Goal: Task Accomplishment & Management: Use online tool/utility

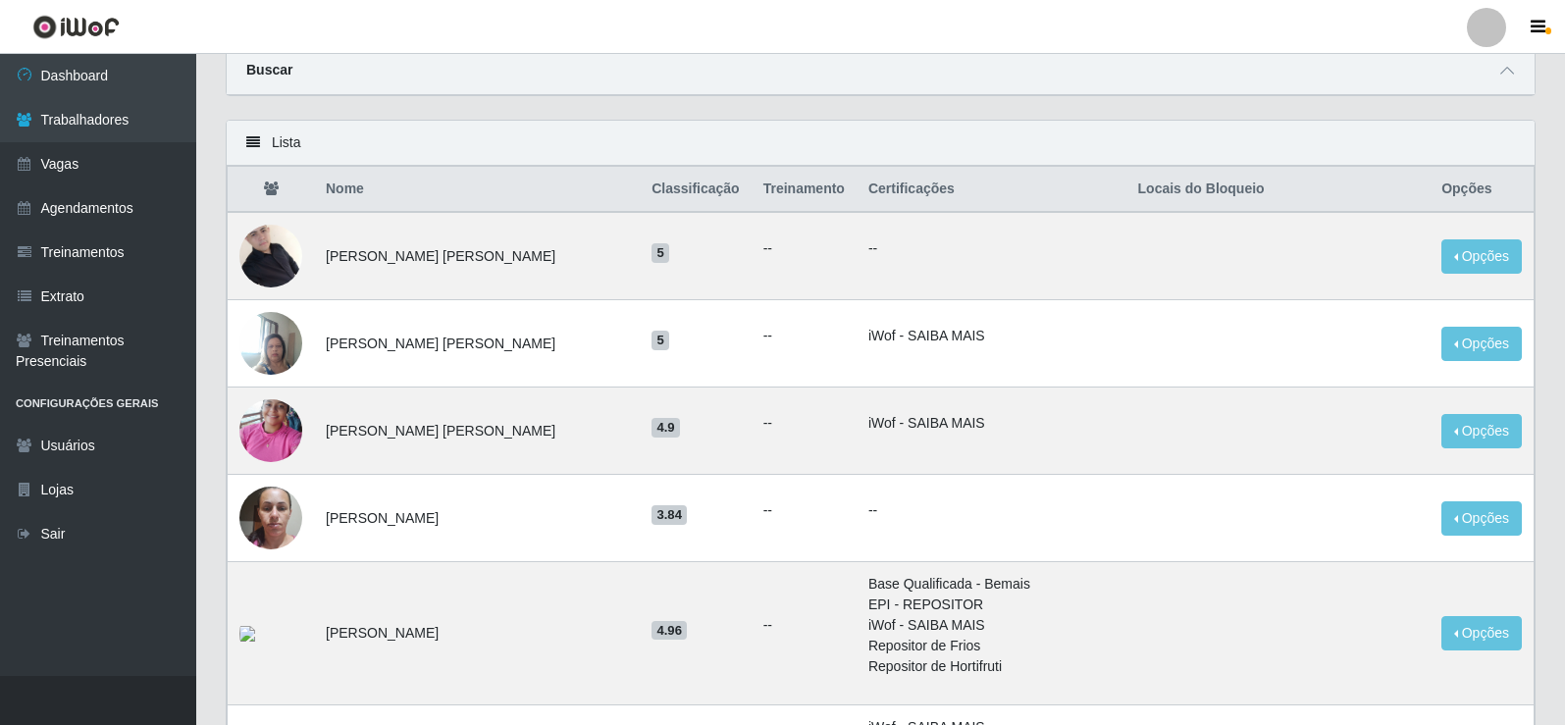
scroll to position [98, 0]
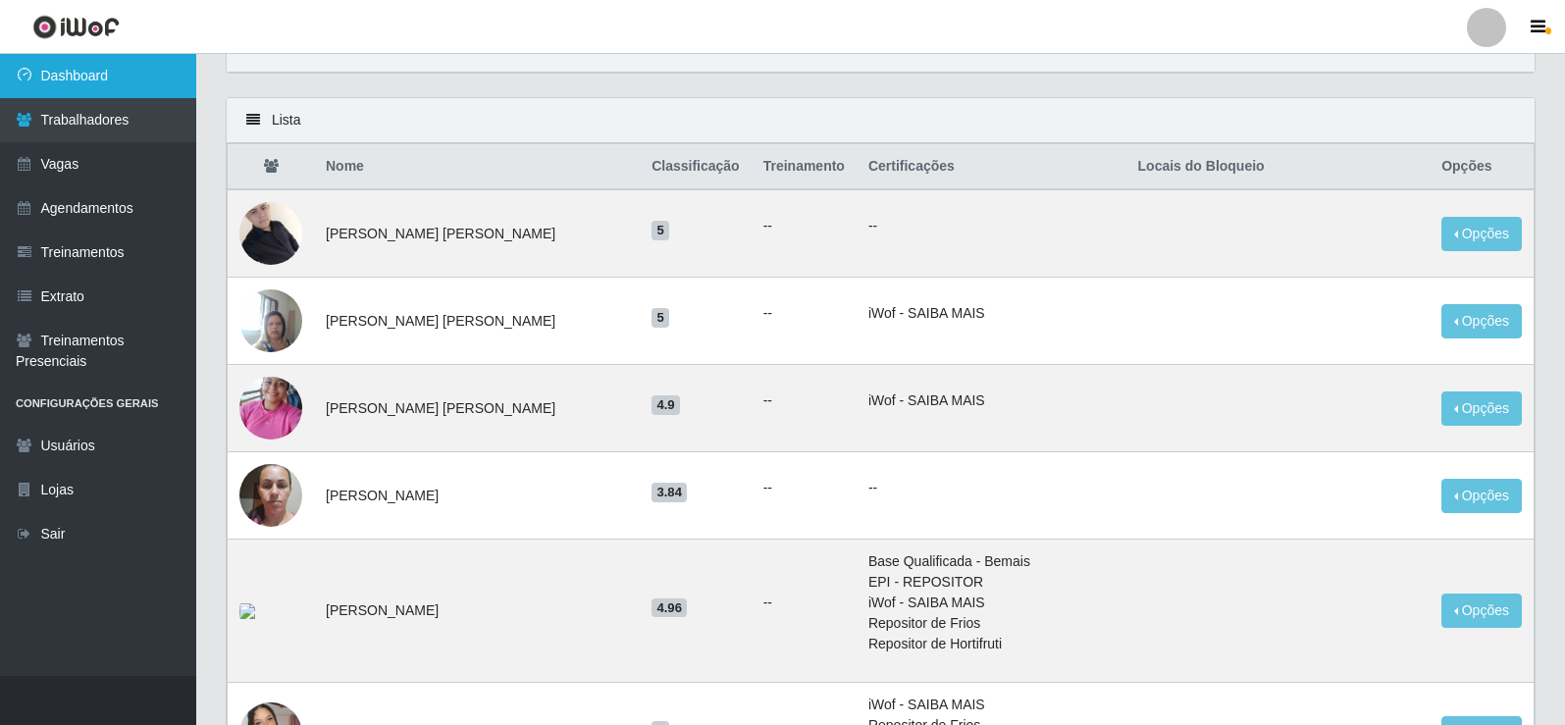
click at [73, 77] on link "Dashboard" at bounding box center [98, 76] width 196 height 44
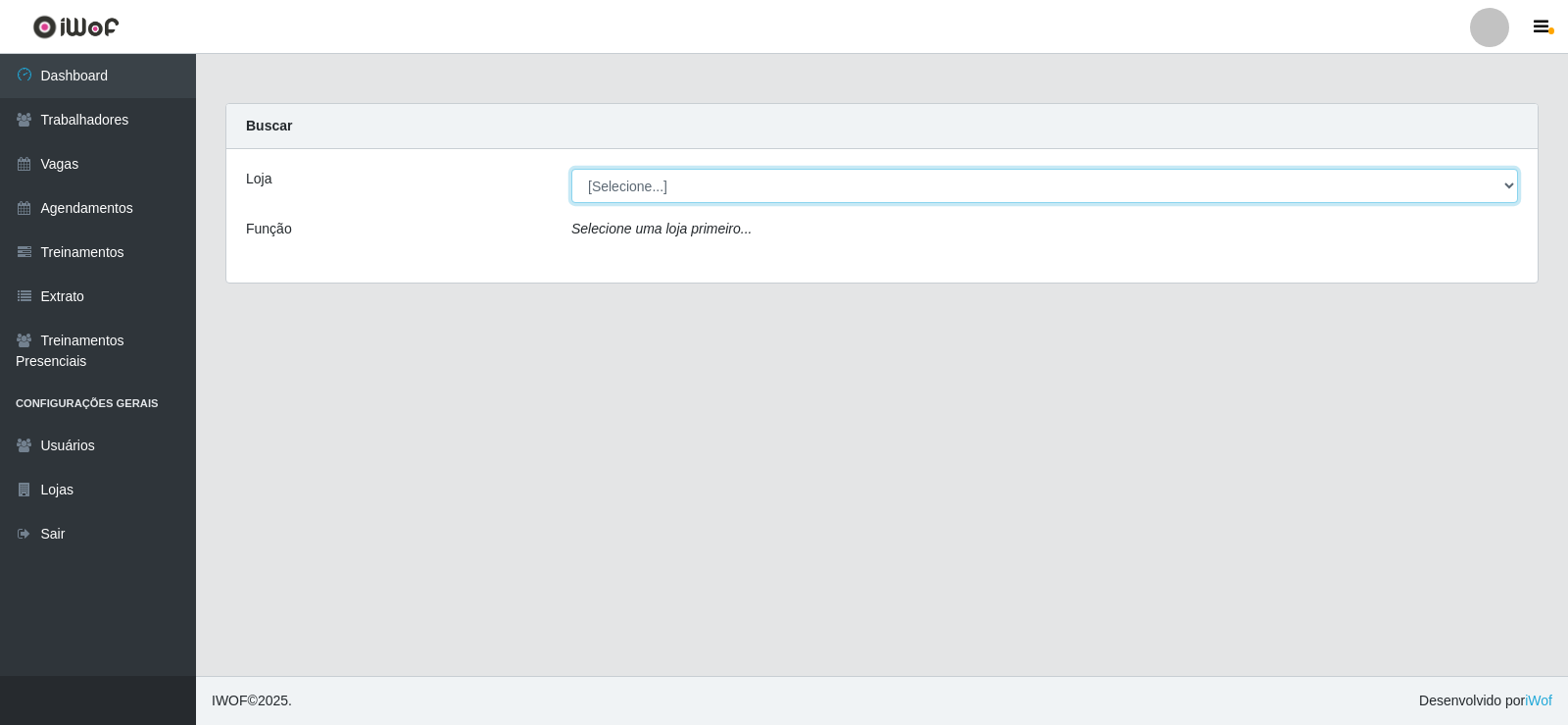
click at [688, 183] on select "[Selecione...] Supermercado Tadeu - [GEOGRAPHIC_DATA]" at bounding box center [1045, 186] width 947 height 34
select select "195"
click at [572, 169] on select "[Selecione...] Supermercado Tadeu - [GEOGRAPHIC_DATA]" at bounding box center [1045, 186] width 947 height 34
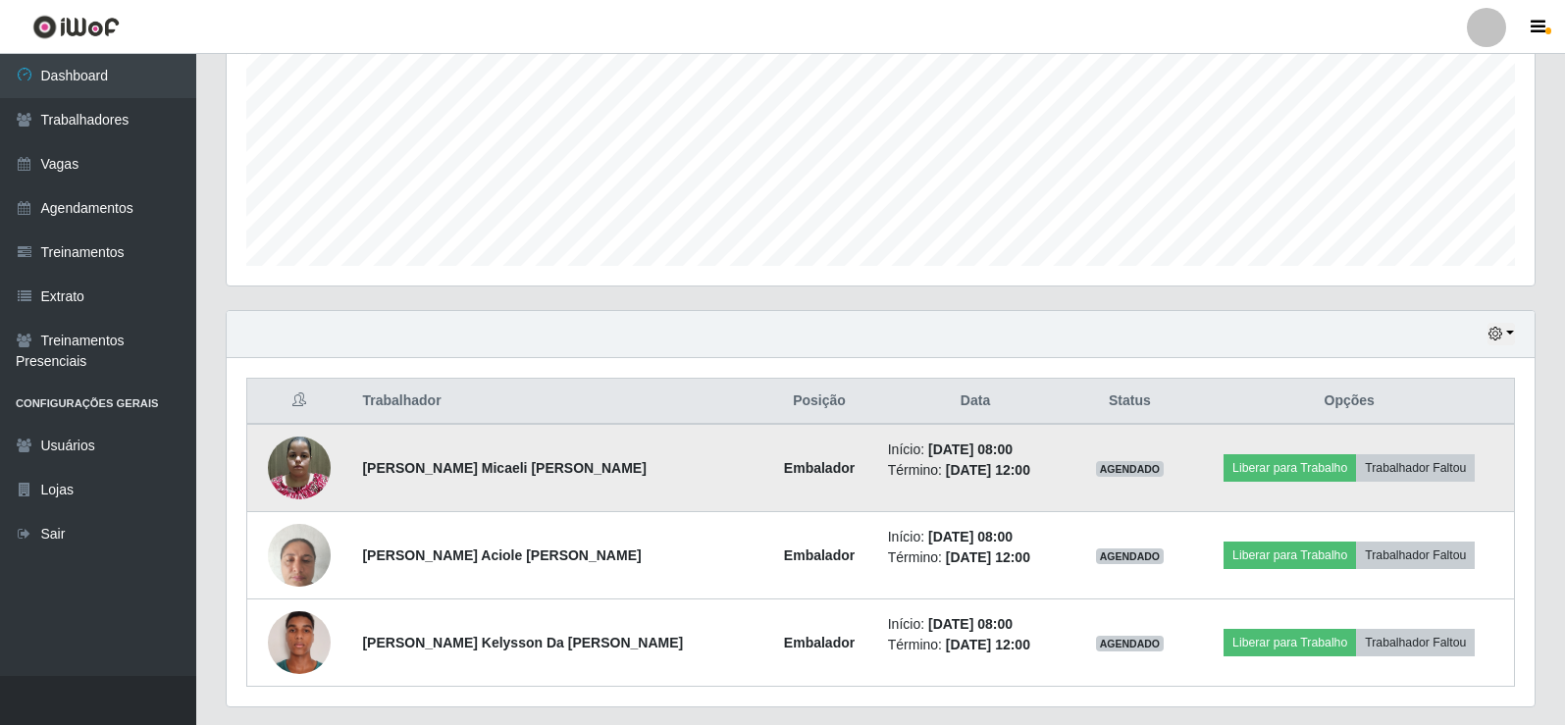
scroll to position [490, 0]
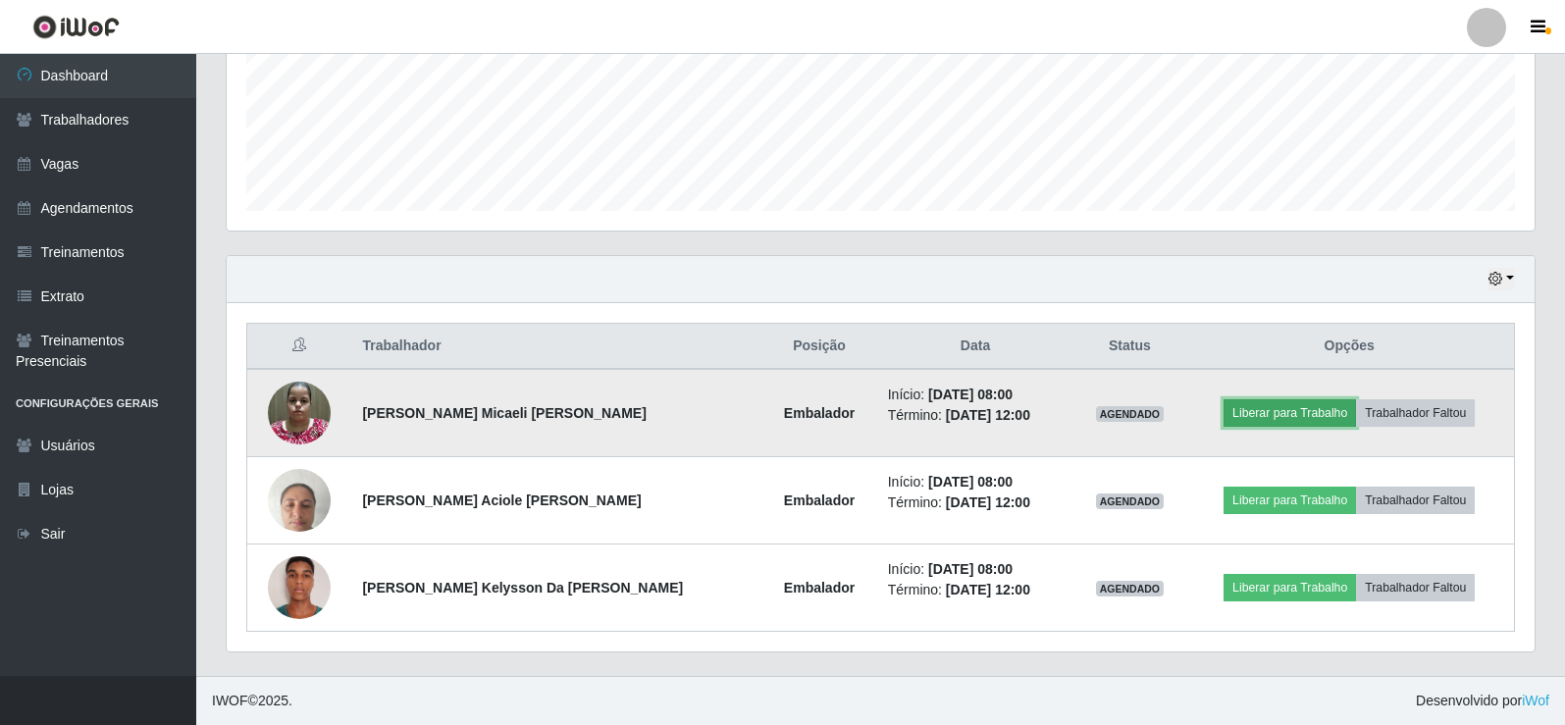
click at [1223, 408] on button "Liberar para Trabalho" at bounding box center [1289, 412] width 132 height 27
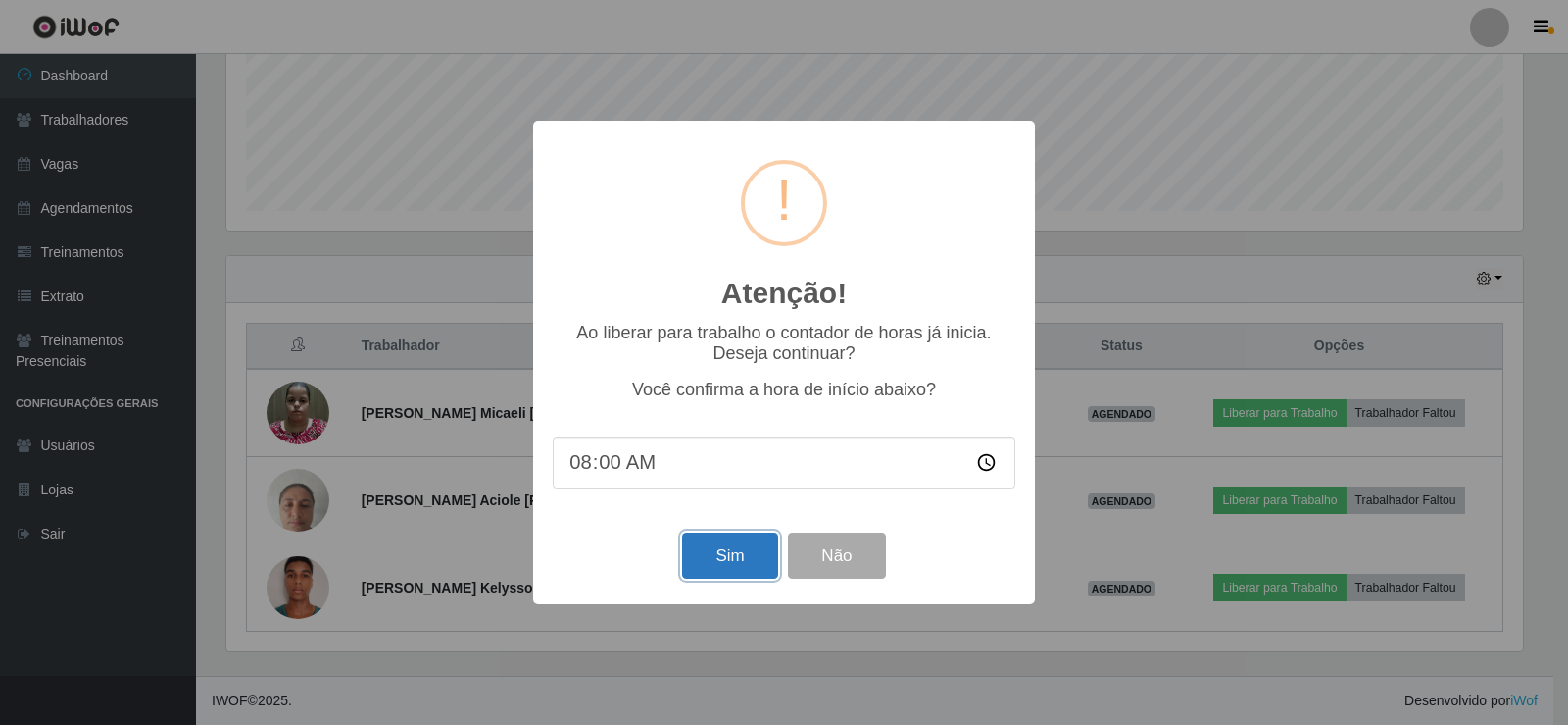
click at [756, 561] on button "Sim" at bounding box center [730, 556] width 95 height 46
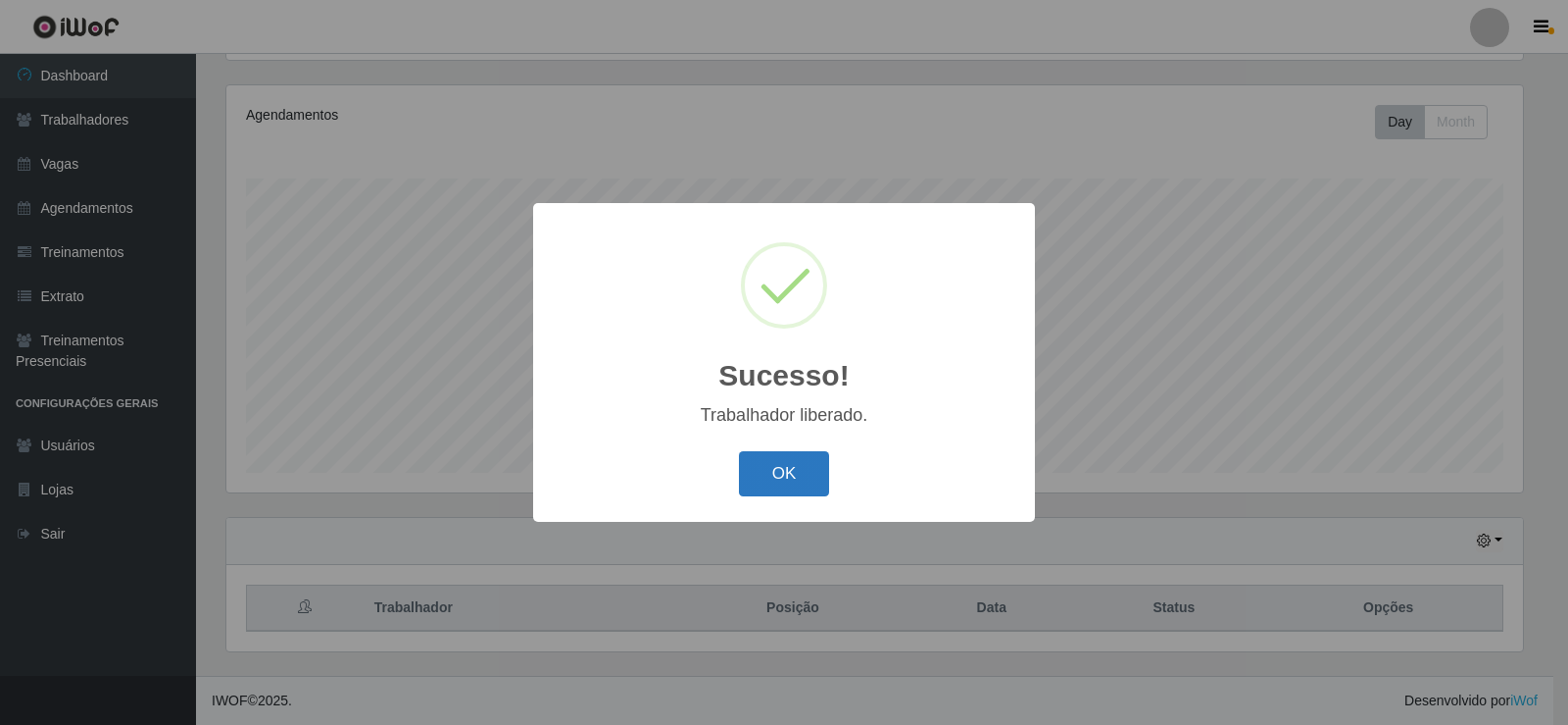
click at [795, 488] on button "OK" at bounding box center [784, 474] width 91 height 46
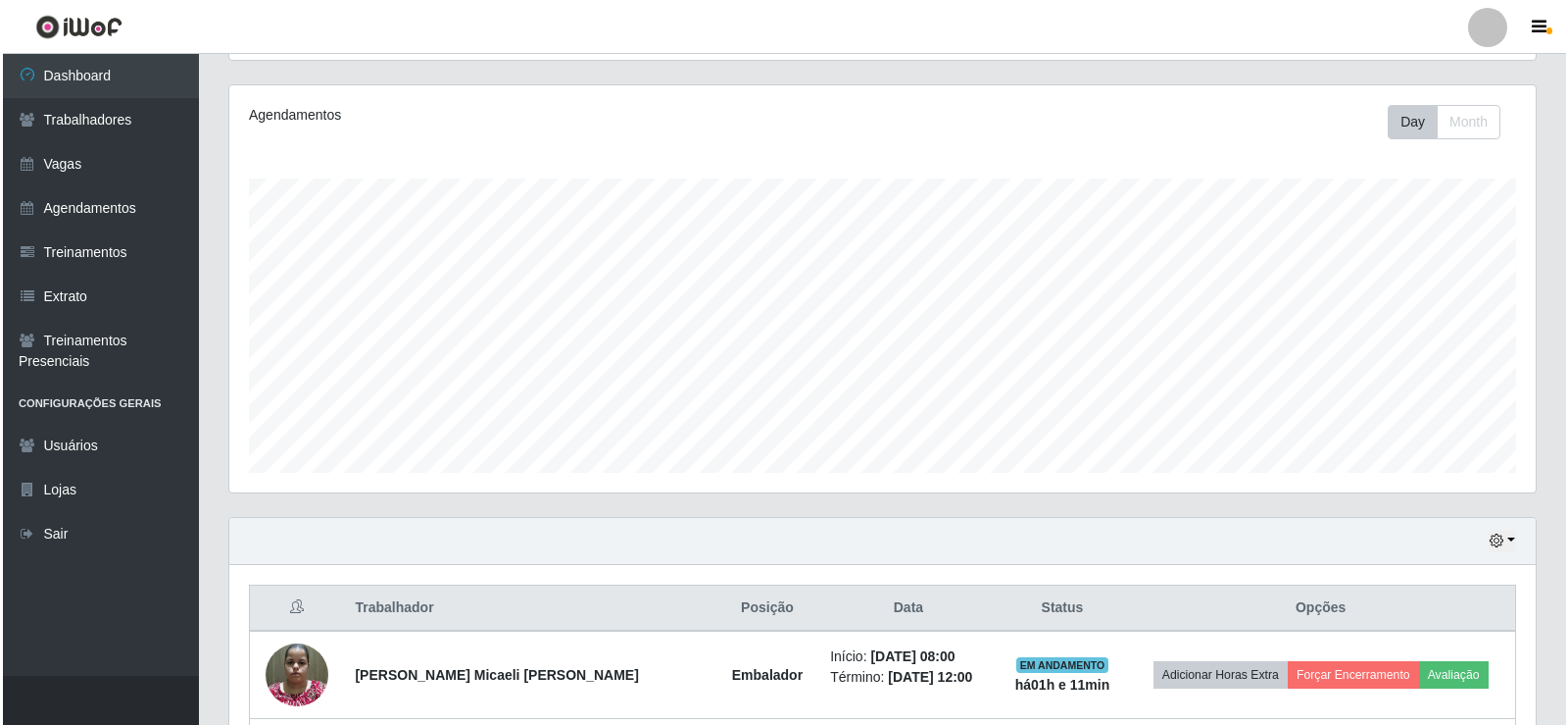
scroll to position [490, 0]
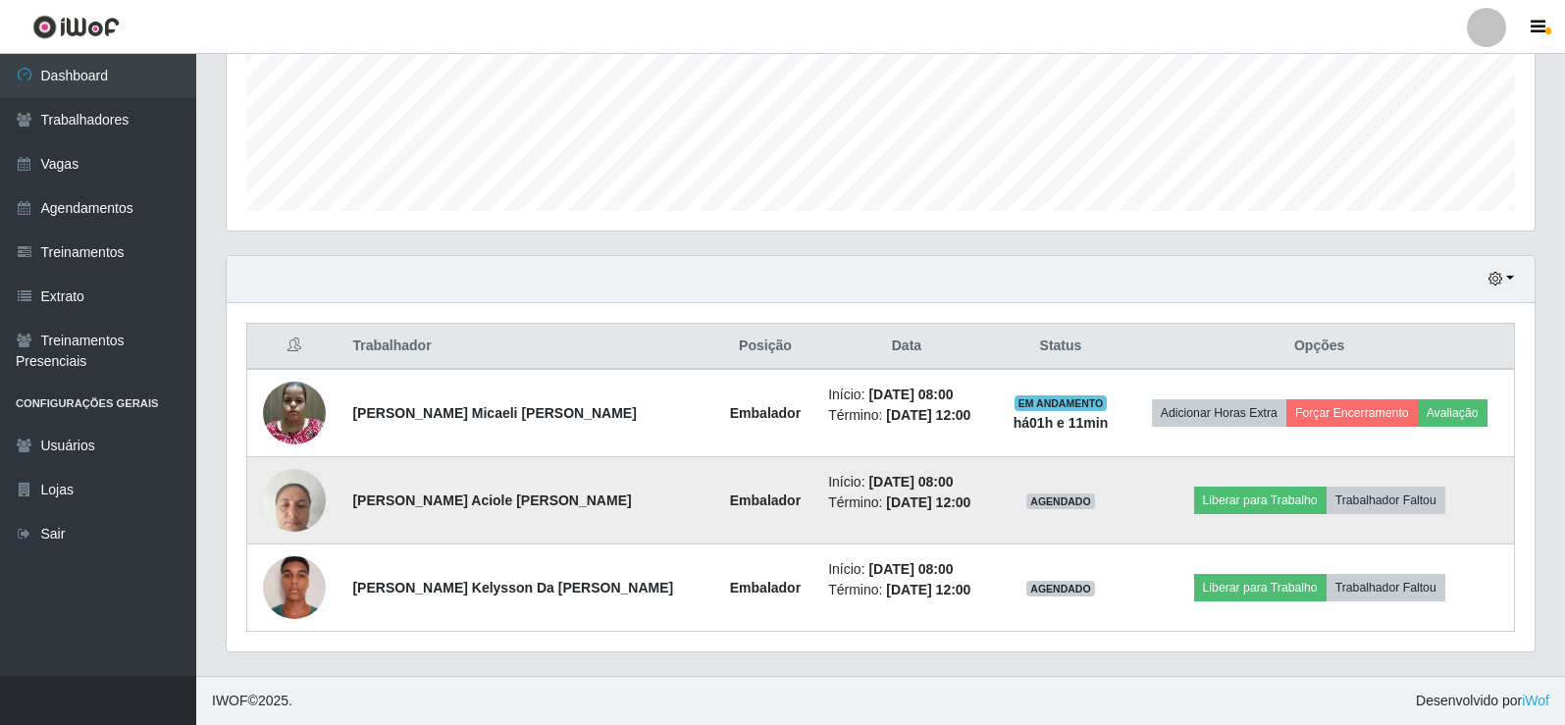
drag, startPoint x: 1240, startPoint y: 484, endPoint x: 1239, endPoint y: 513, distance: 29.4
click at [1241, 485] on td "Liberar para Trabalho Trabalhador Faltou" at bounding box center [1318, 500] width 389 height 87
click at [1236, 504] on button "Liberar para Trabalho" at bounding box center [1260, 500] width 132 height 27
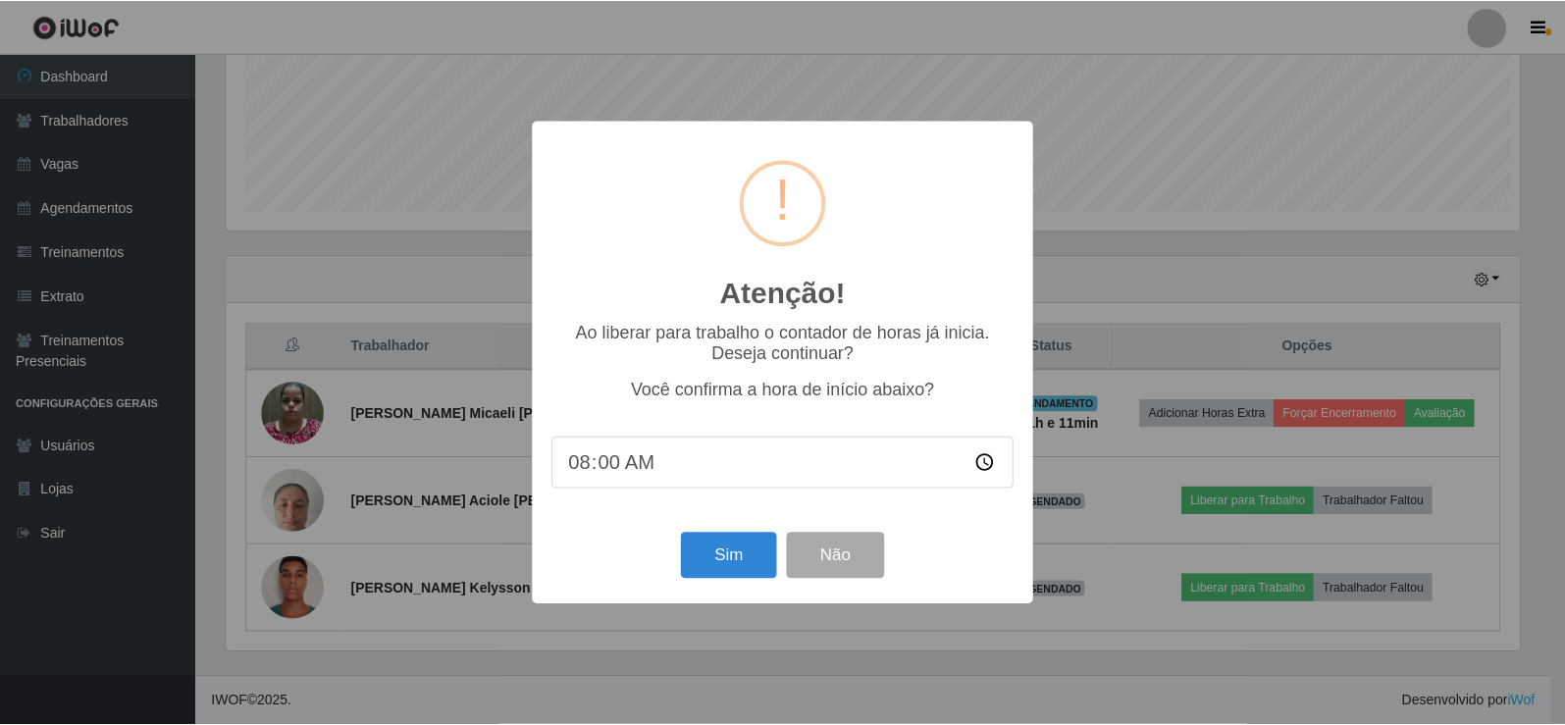
scroll to position [407, 1298]
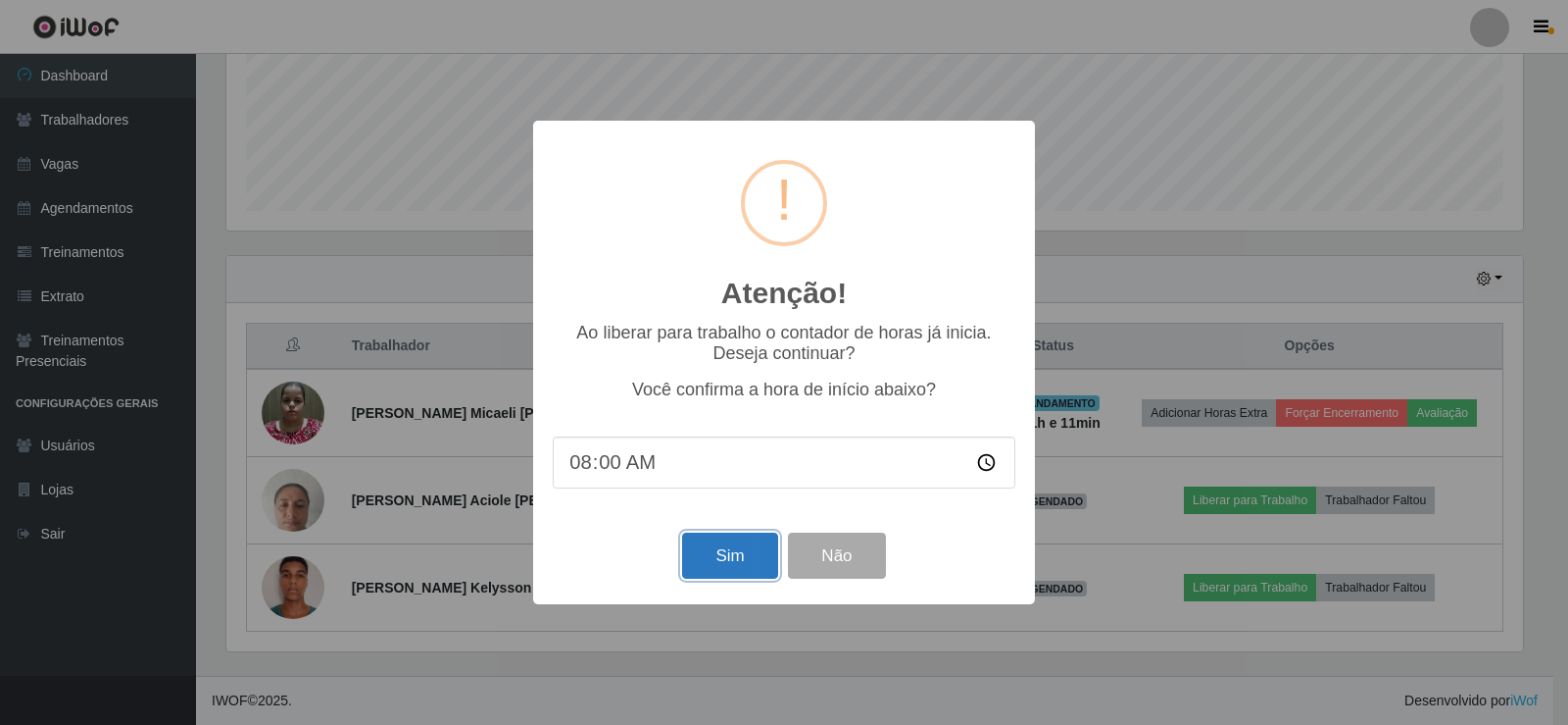
click at [742, 557] on button "Sim" at bounding box center [730, 556] width 95 height 46
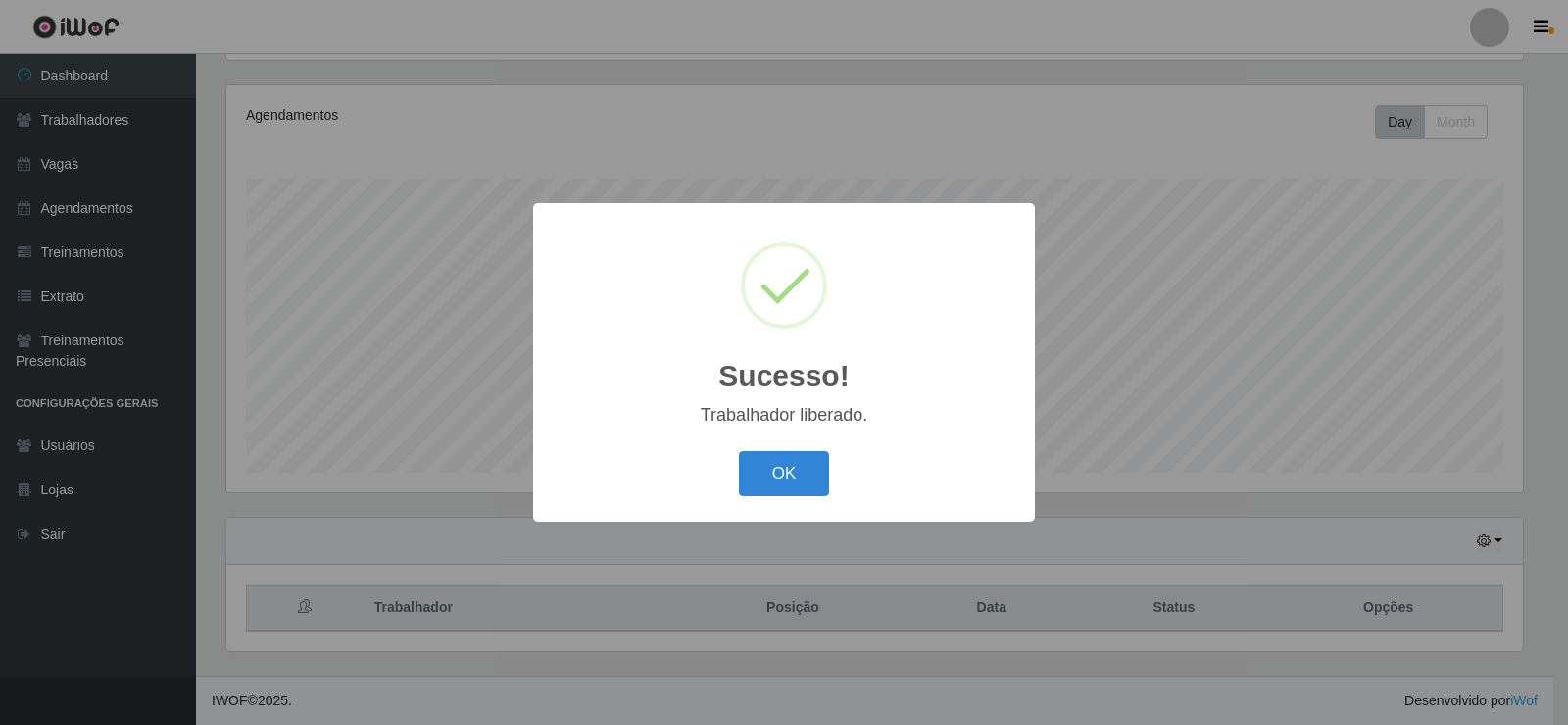
drag, startPoint x: 778, startPoint y: 453, endPoint x: 782, endPoint y: 469, distance: 16.5
click at [779, 454] on button "OK" at bounding box center [784, 474] width 91 height 46
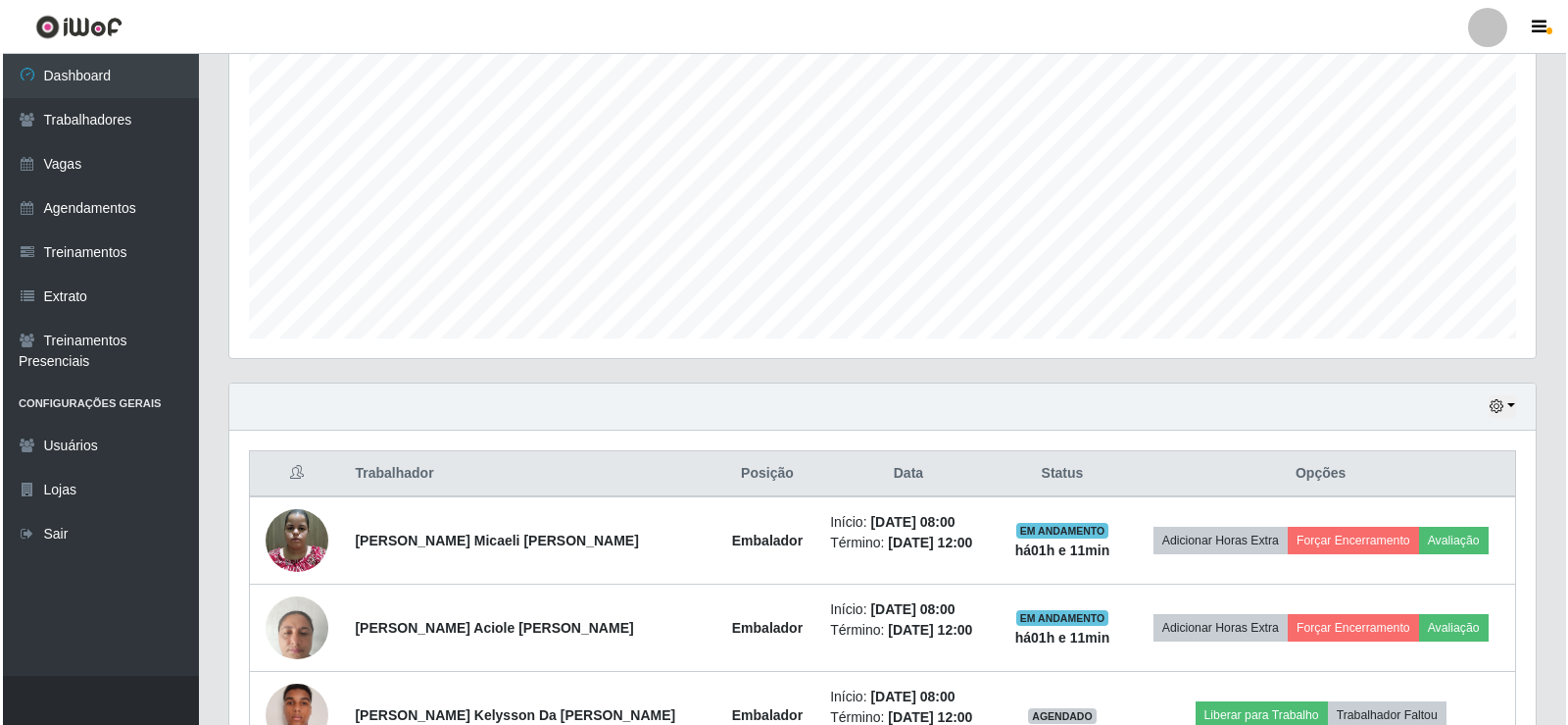
scroll to position [490, 0]
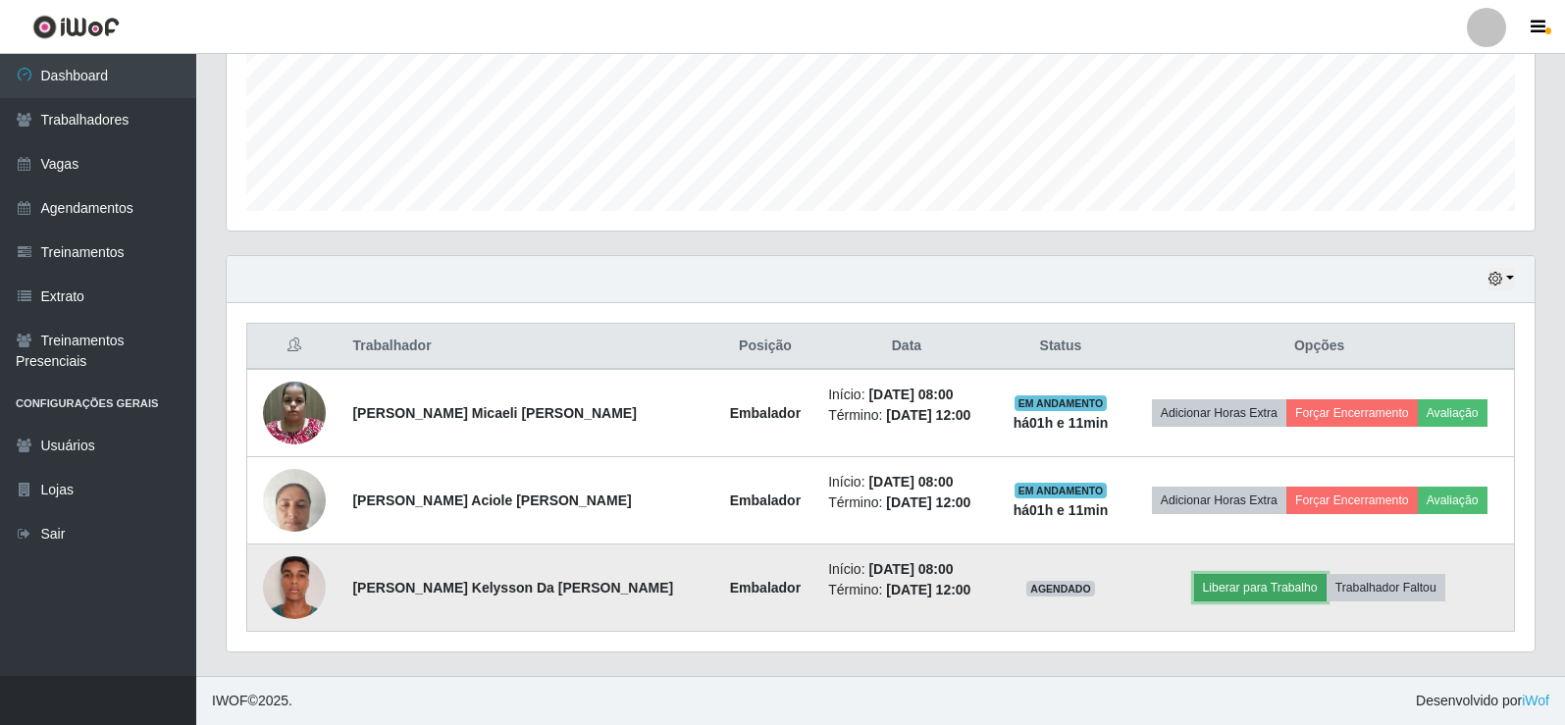
click at [1259, 587] on button "Liberar para Trabalho" at bounding box center [1260, 587] width 132 height 27
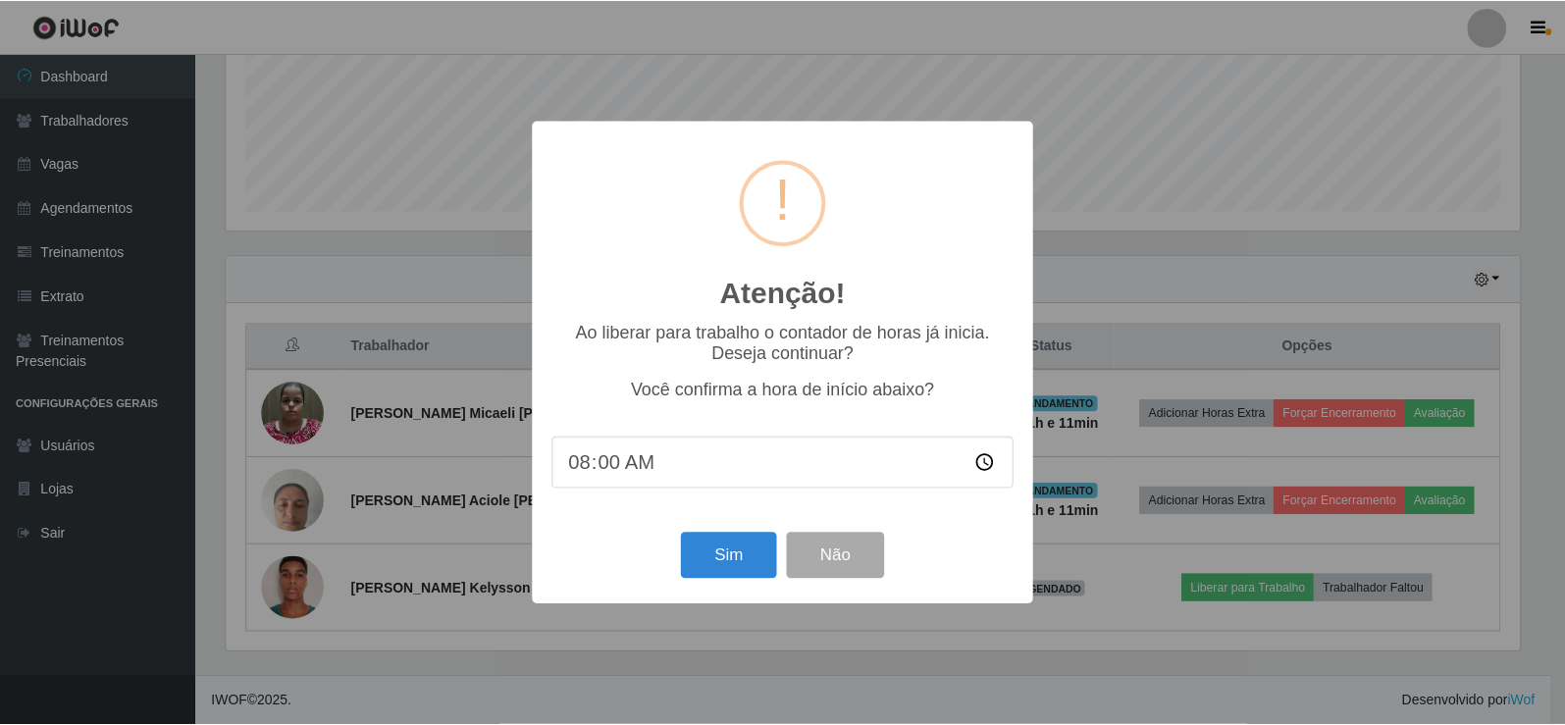
scroll to position [407, 1298]
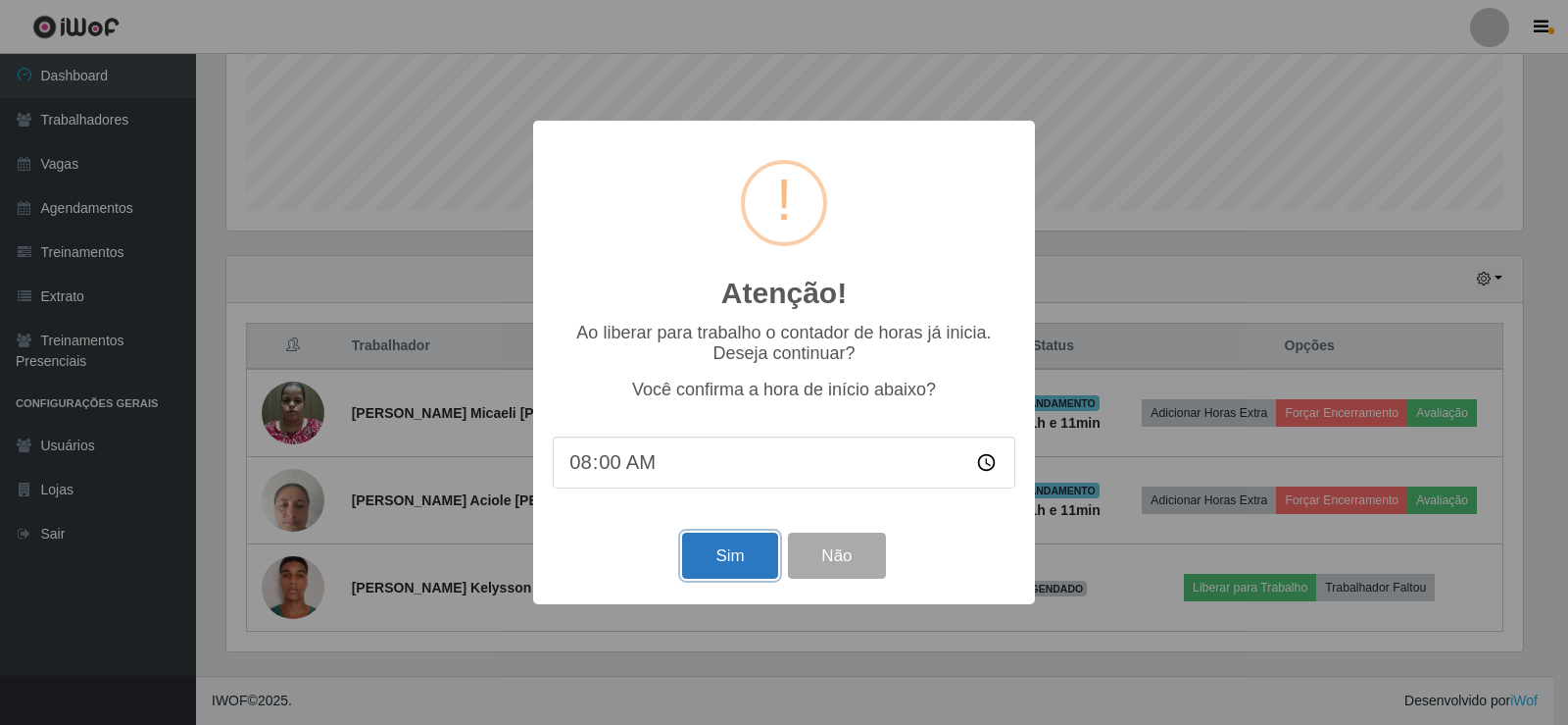
click at [750, 565] on button "Sim" at bounding box center [730, 556] width 95 height 46
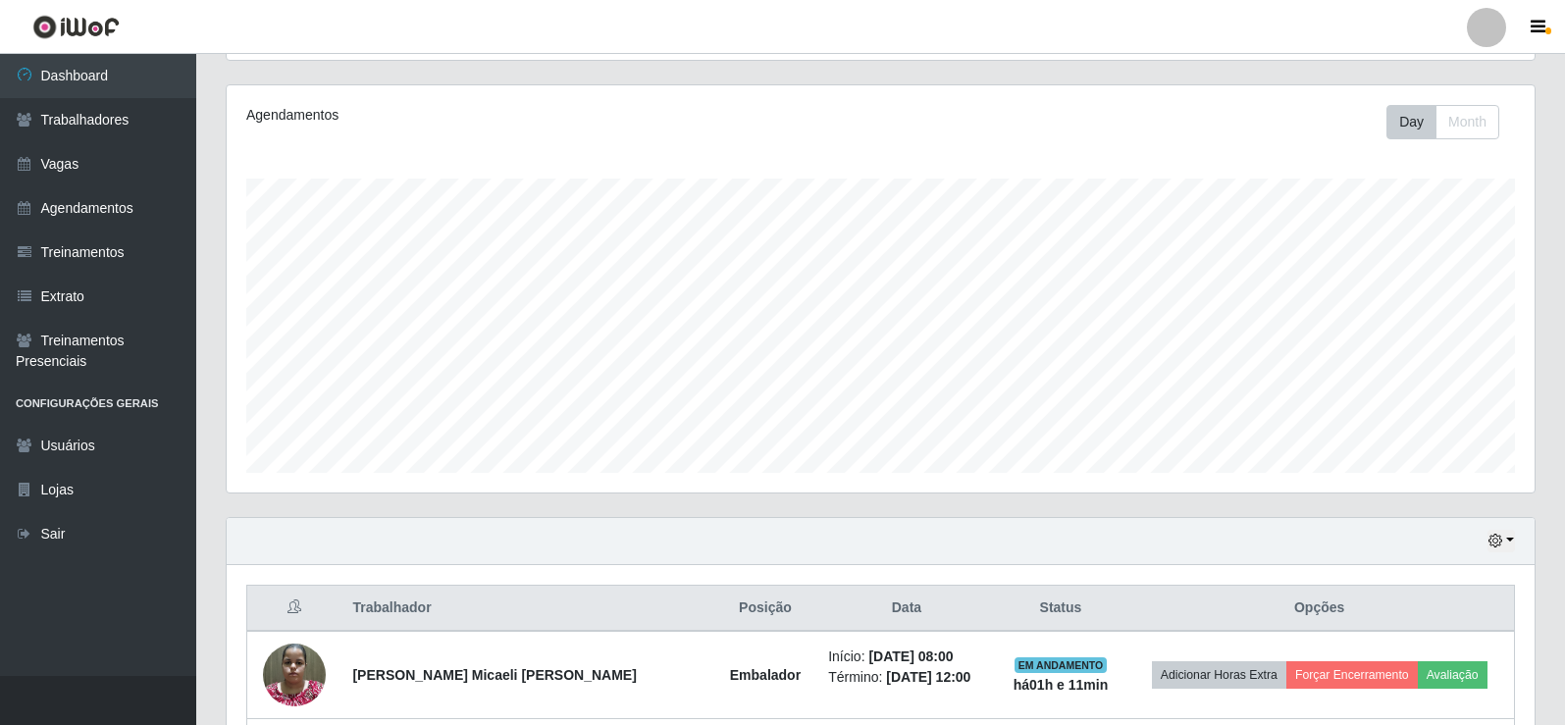
scroll to position [0, 0]
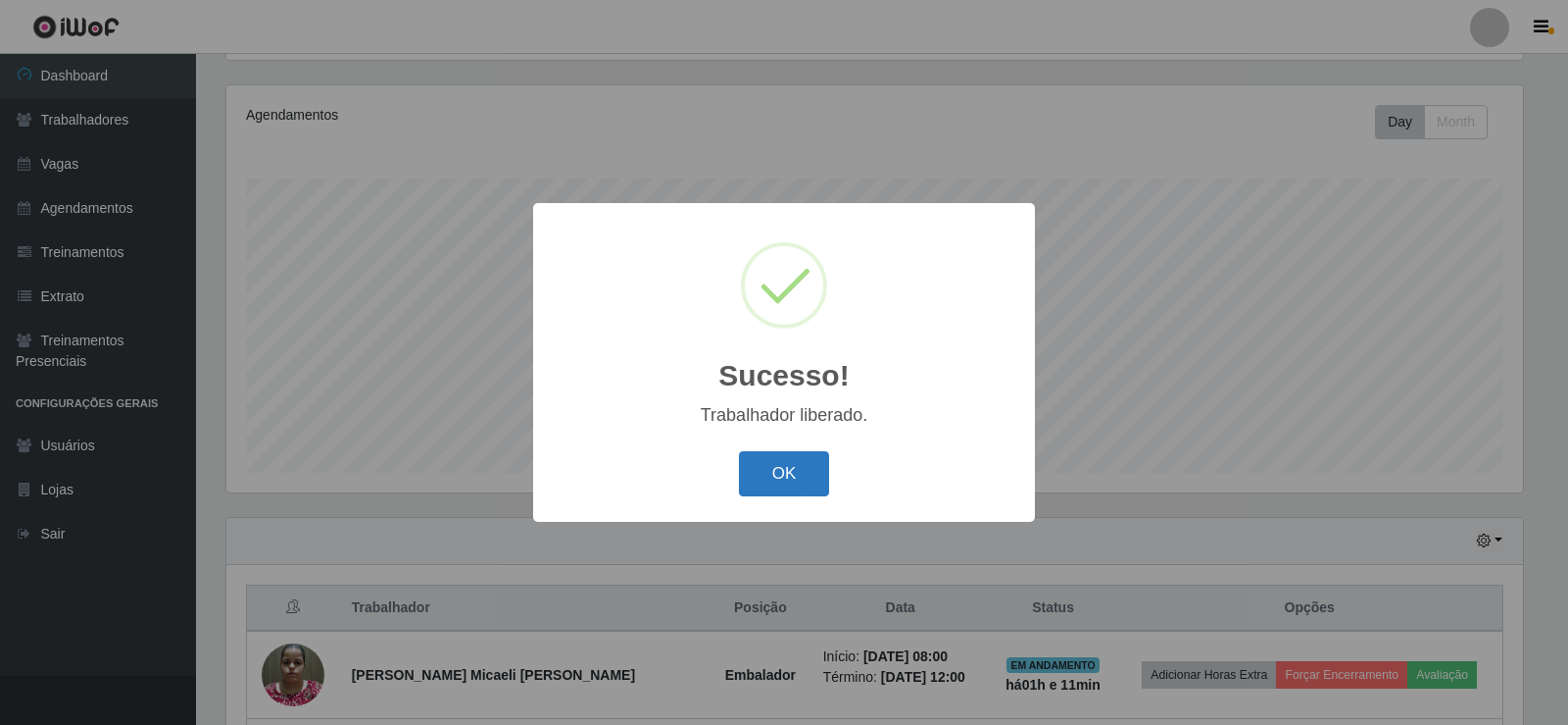
click at [764, 484] on button "OK" at bounding box center [784, 474] width 91 height 46
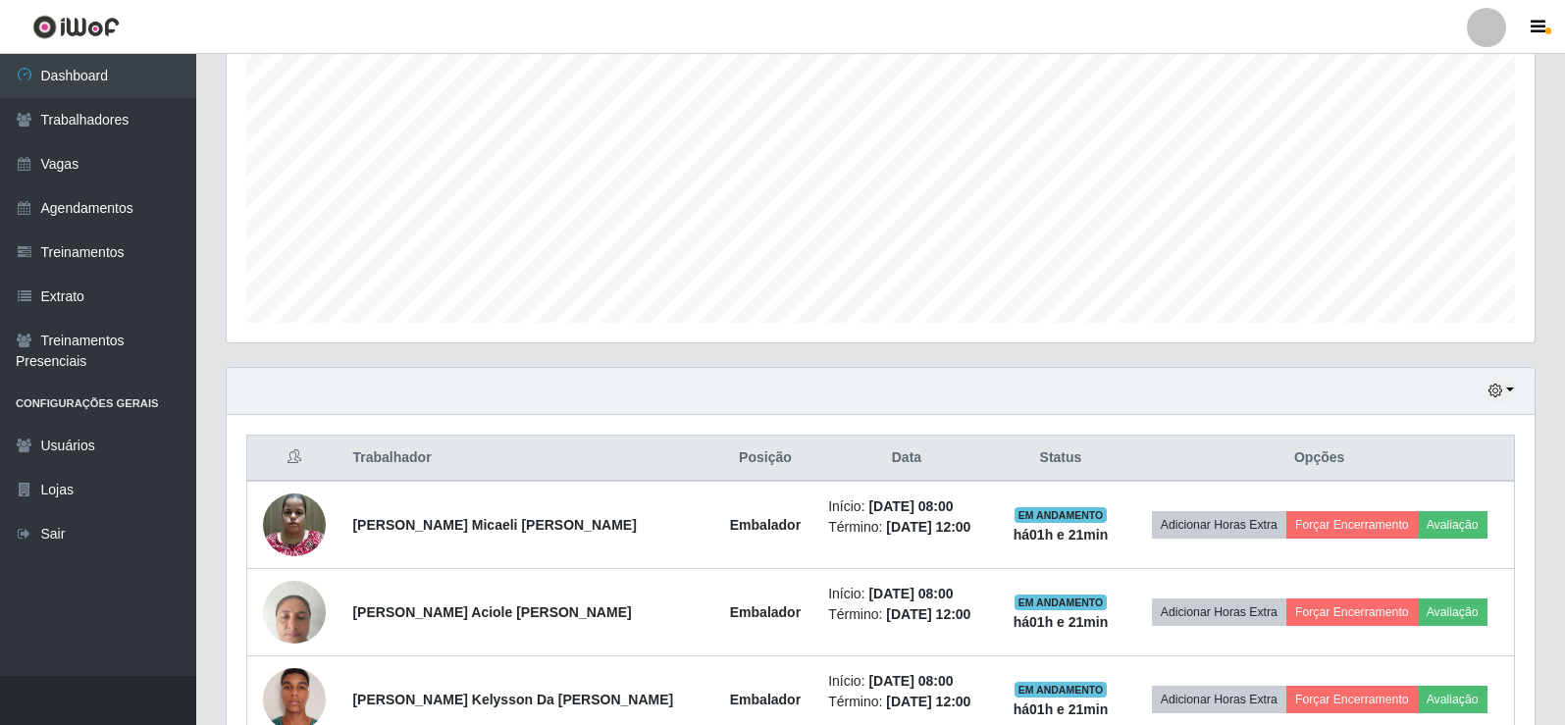
scroll to position [490, 0]
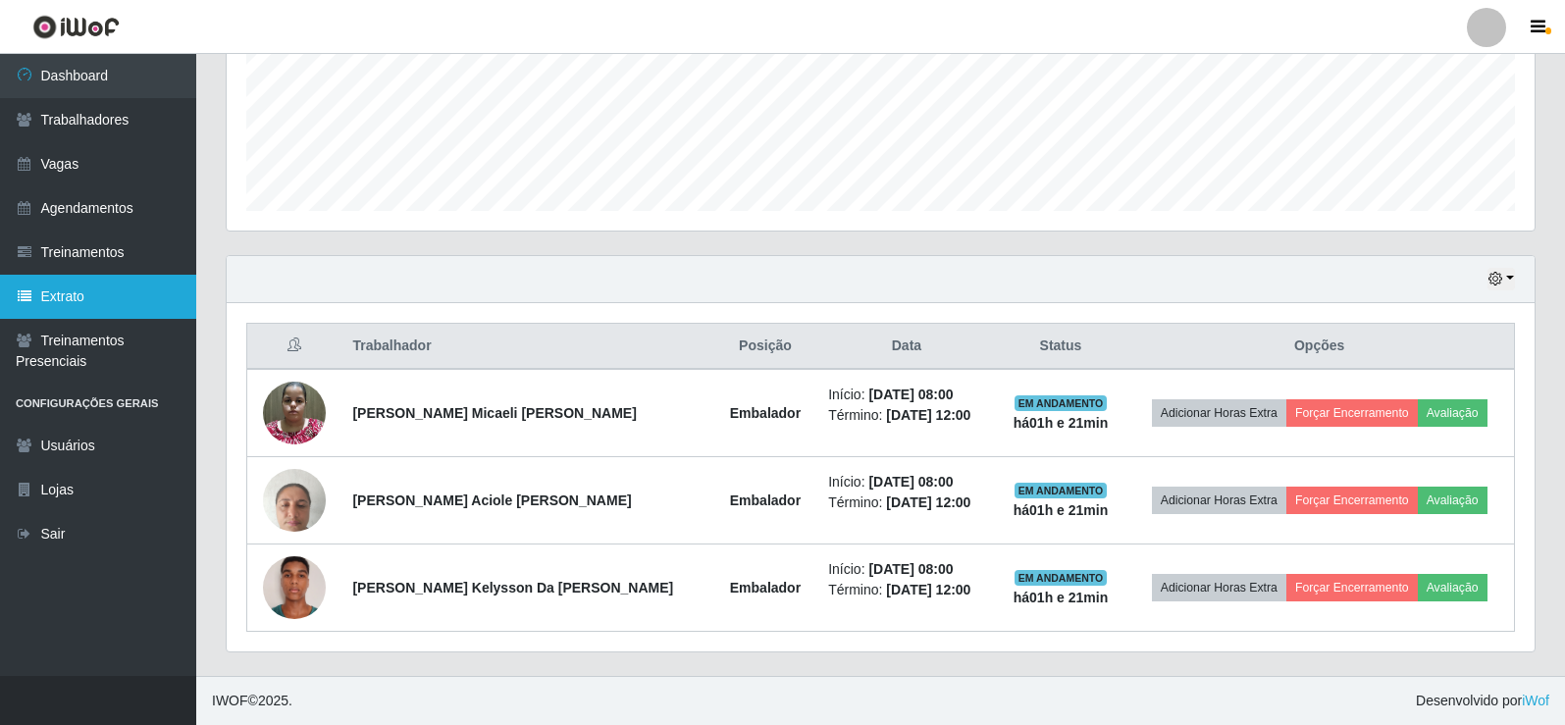
click at [115, 294] on link "Extrato" at bounding box center [98, 297] width 196 height 44
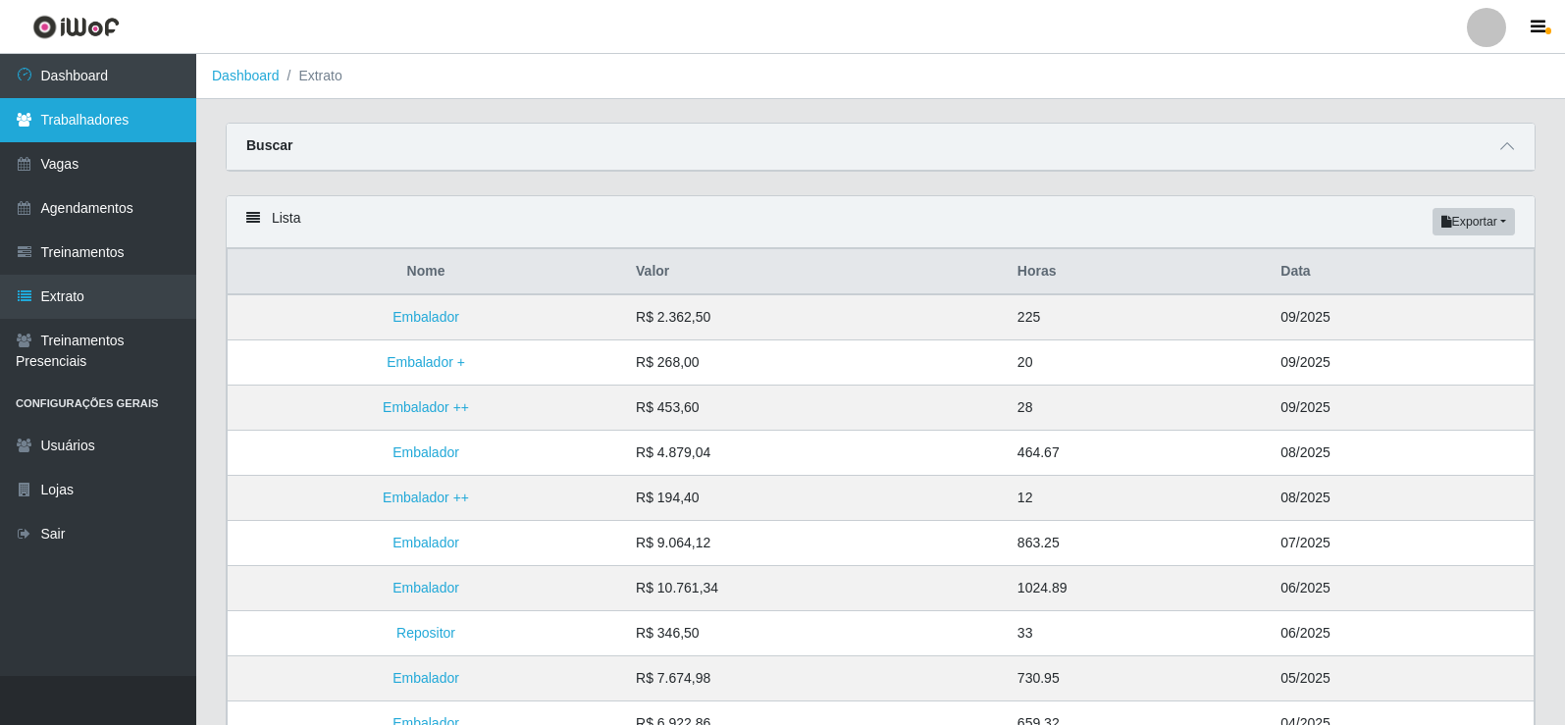
click at [68, 126] on link "Trabalhadores" at bounding box center [98, 120] width 196 height 44
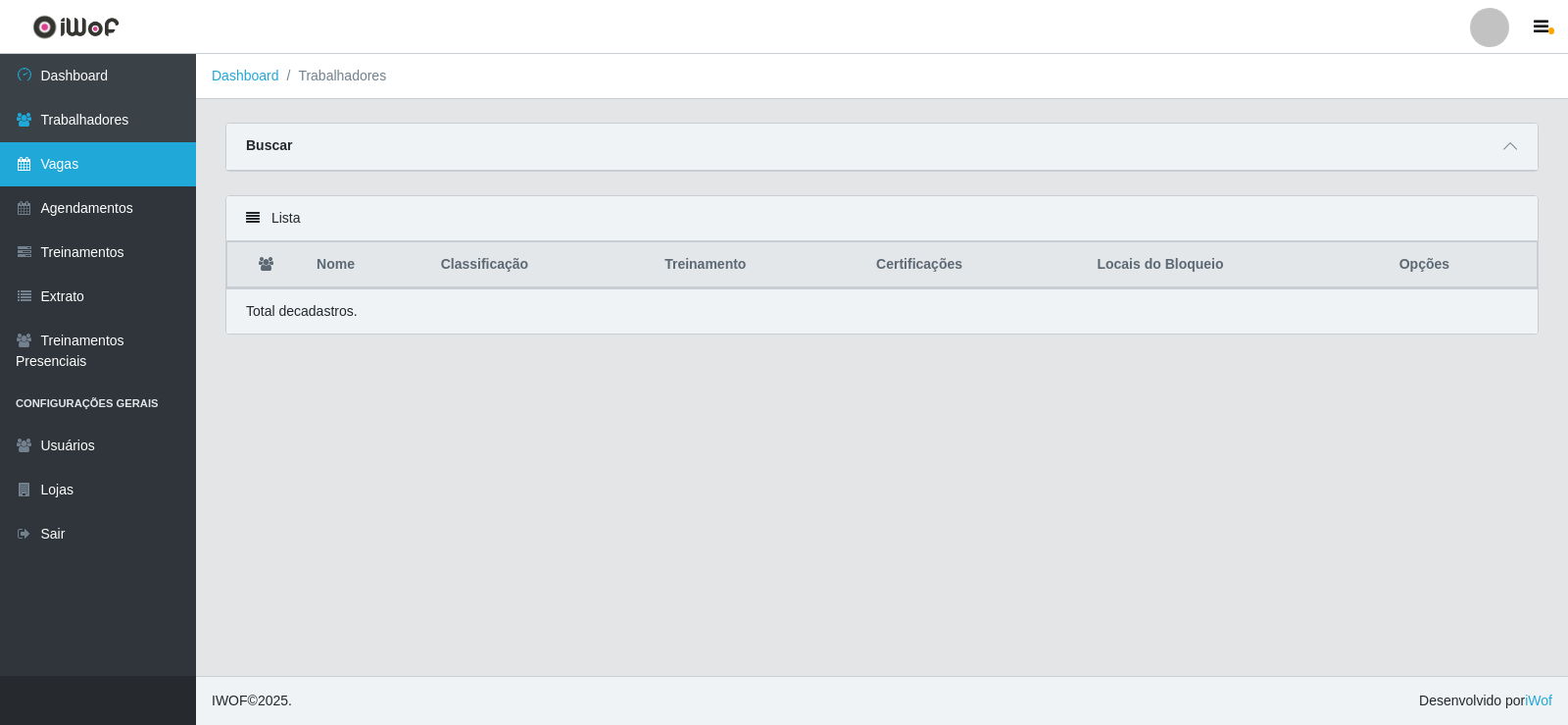
click at [92, 175] on link "Vagas" at bounding box center [98, 164] width 196 height 44
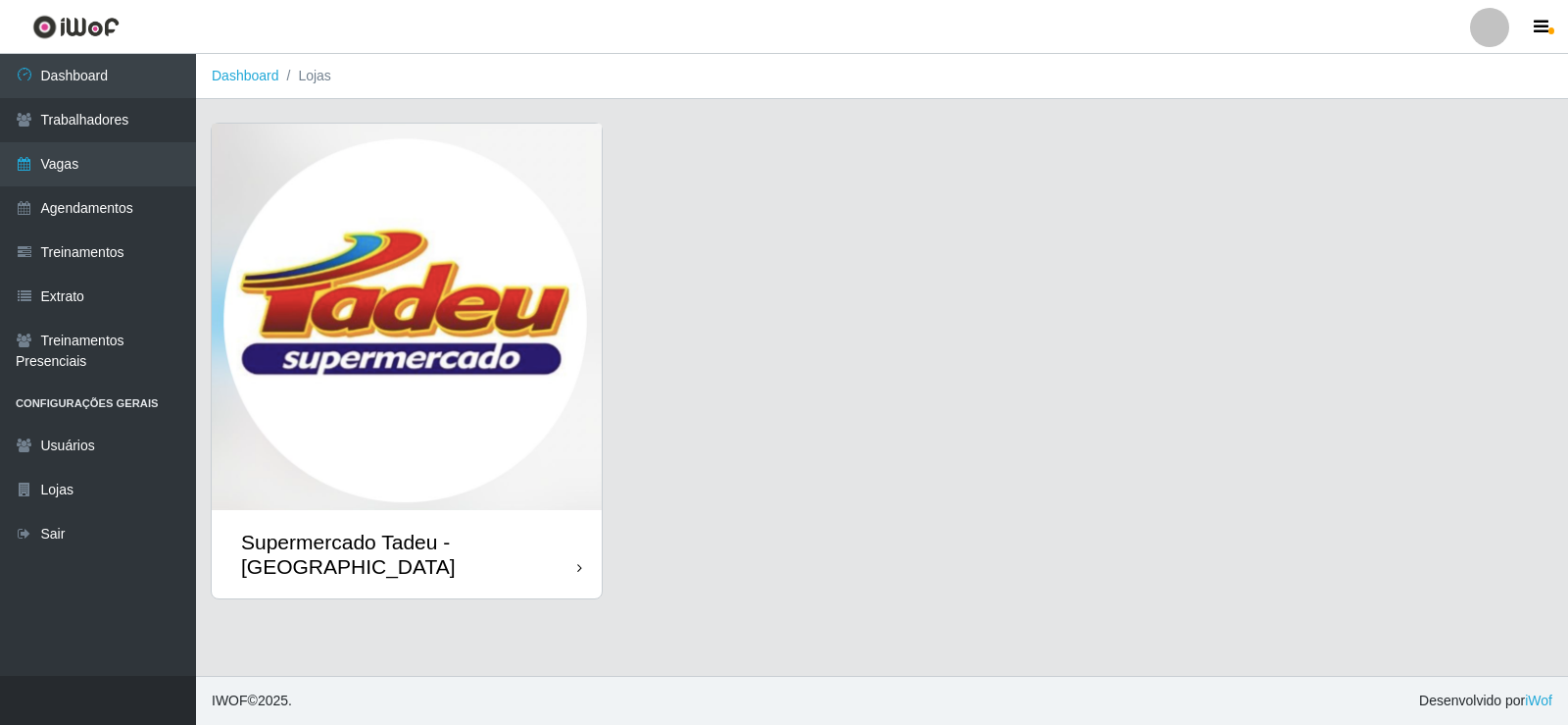
click at [251, 191] on img at bounding box center [407, 317] width 390 height 386
